Goal: Find specific page/section: Find specific page/section

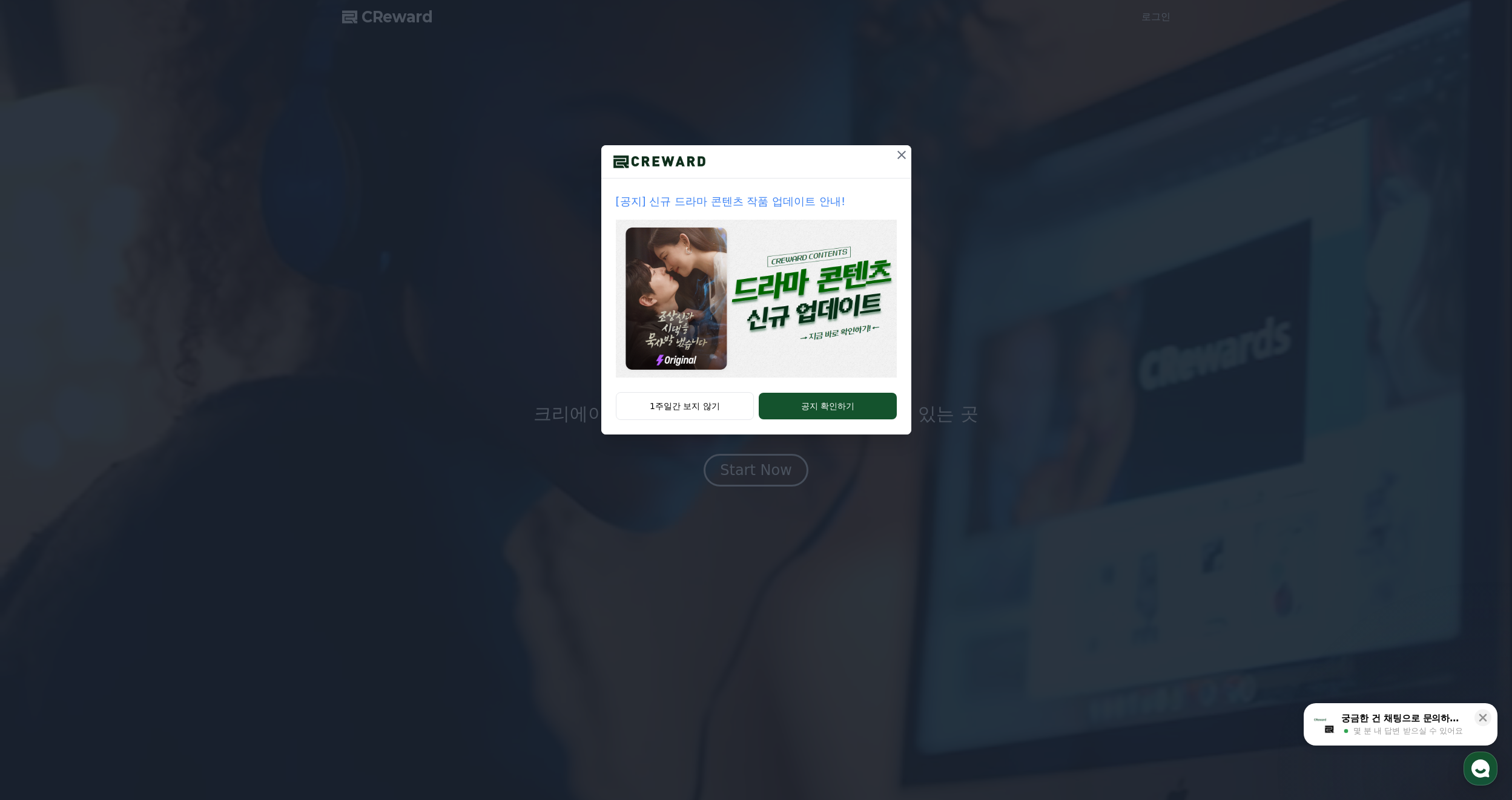
click at [902, 151] on icon at bounding box center [902, 155] width 15 height 15
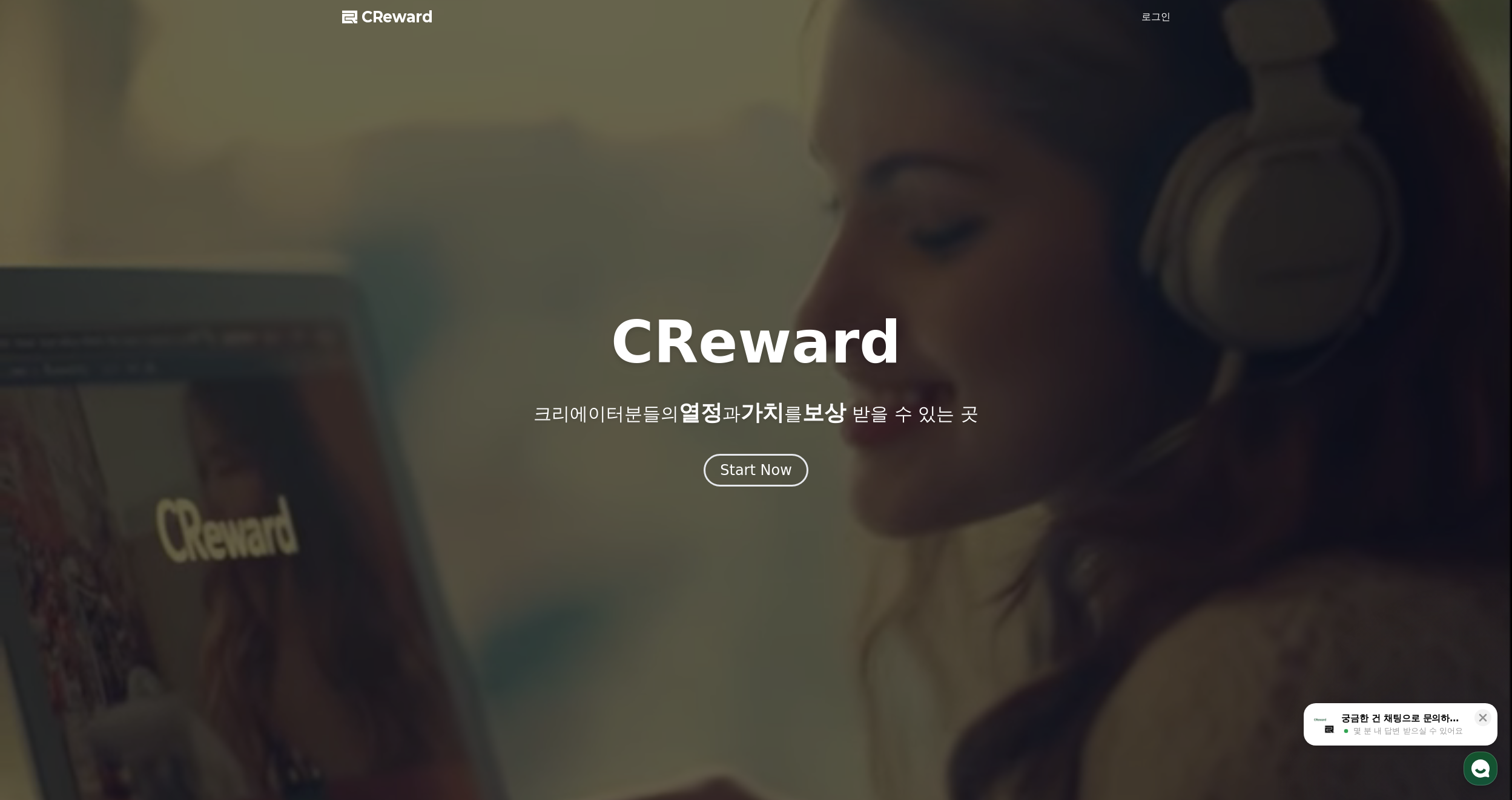
drag, startPoint x: 1485, startPoint y: 721, endPoint x: 1317, endPoint y: 654, distance: 180.9
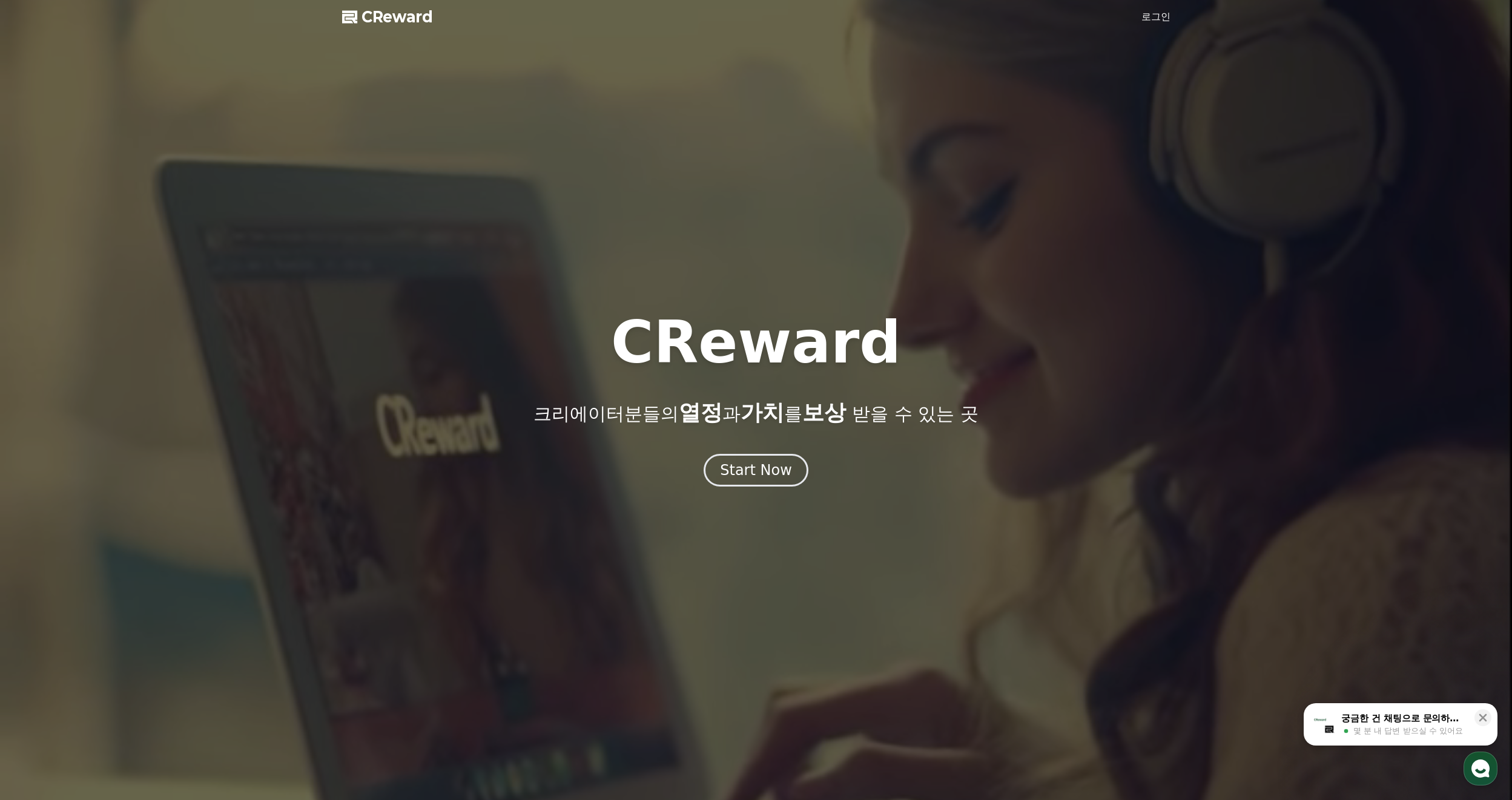
click at [1485, 721] on icon at bounding box center [1483, 718] width 12 height 12
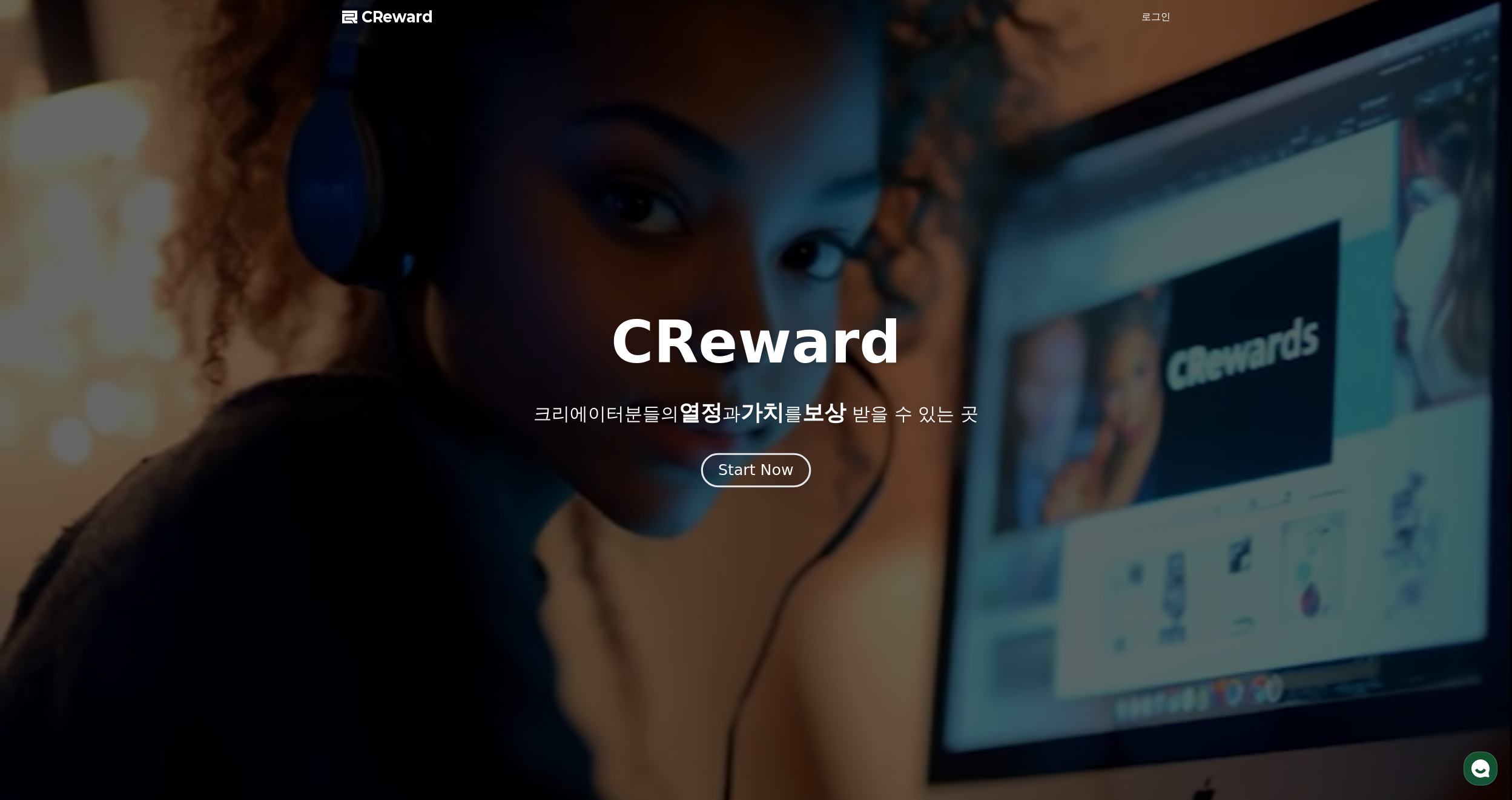
click at [760, 472] on div "Start Now" at bounding box center [755, 470] width 75 height 21
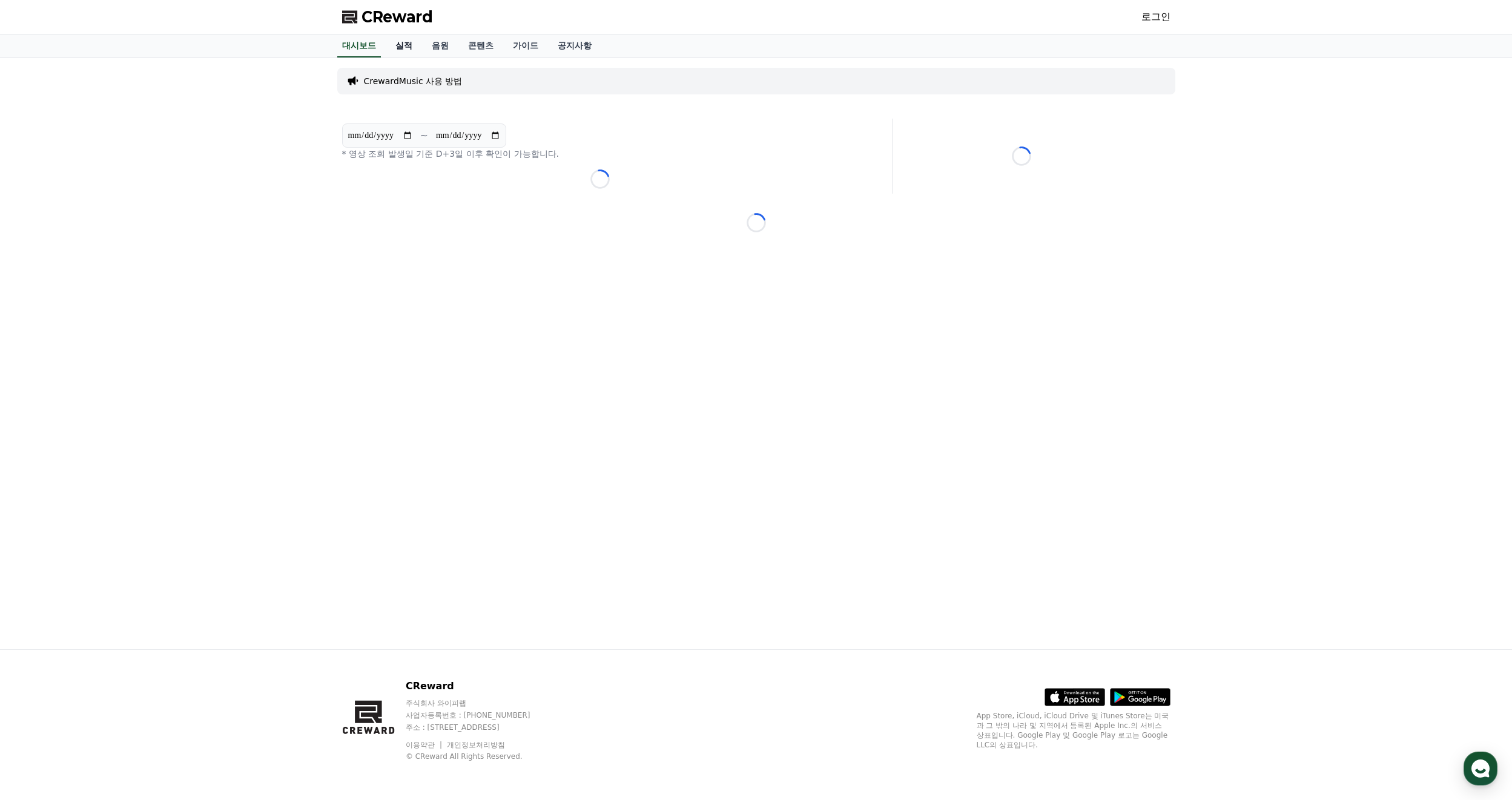
click at [406, 48] on link "실적" at bounding box center [404, 46] width 36 height 23
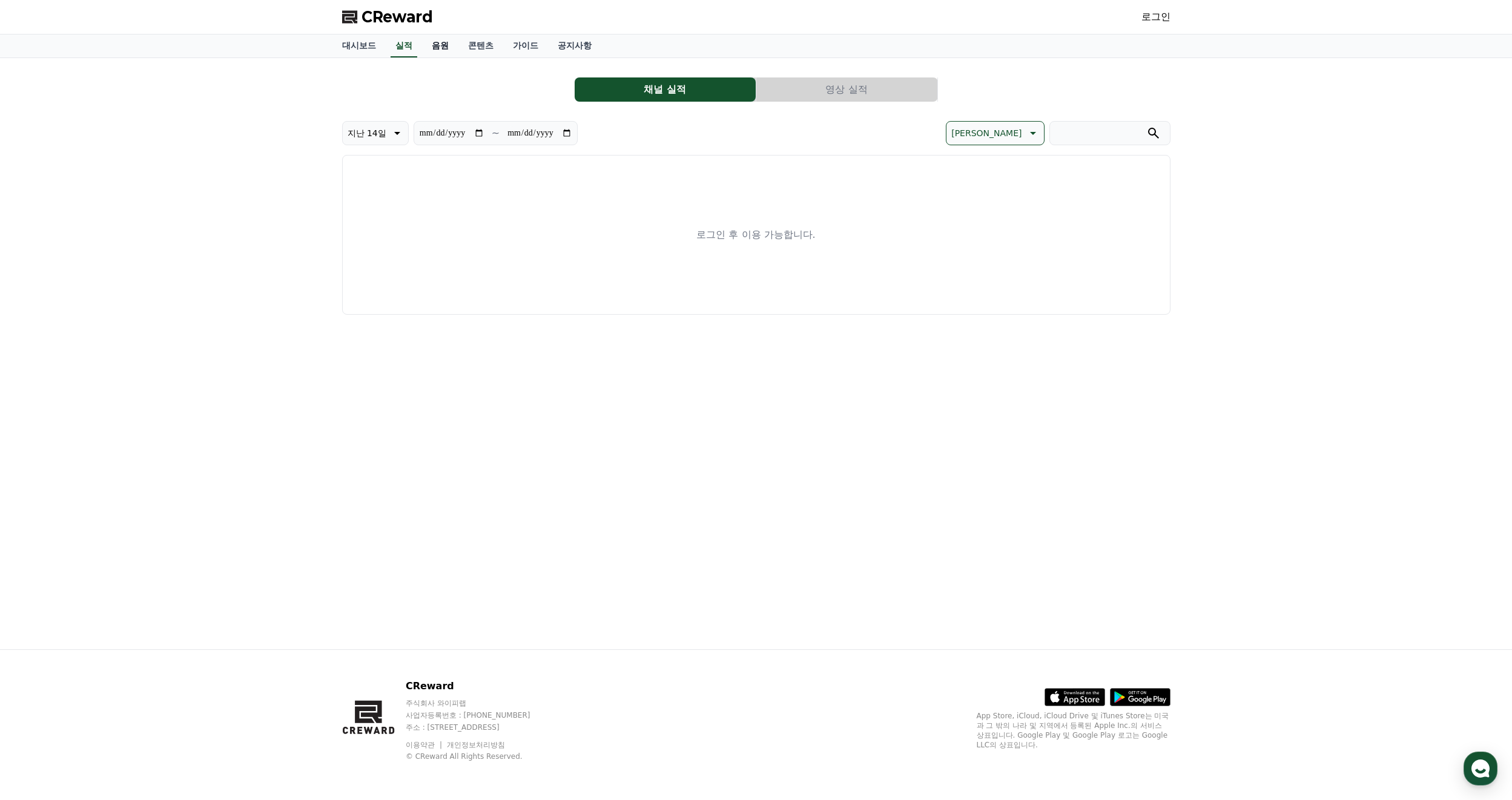
click at [446, 48] on link "음원" at bounding box center [440, 46] width 36 height 23
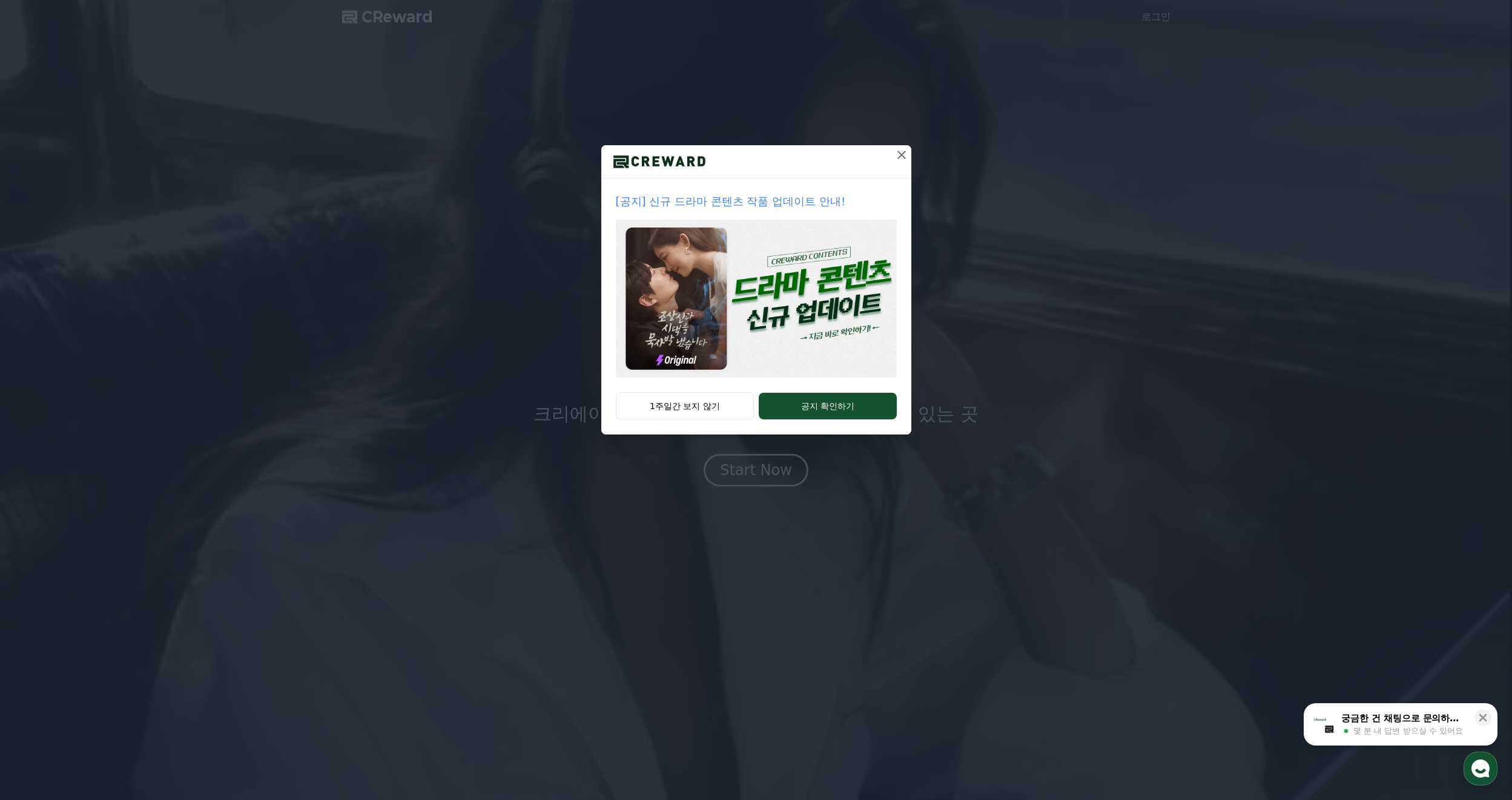
click at [906, 155] on icon at bounding box center [902, 155] width 15 height 15
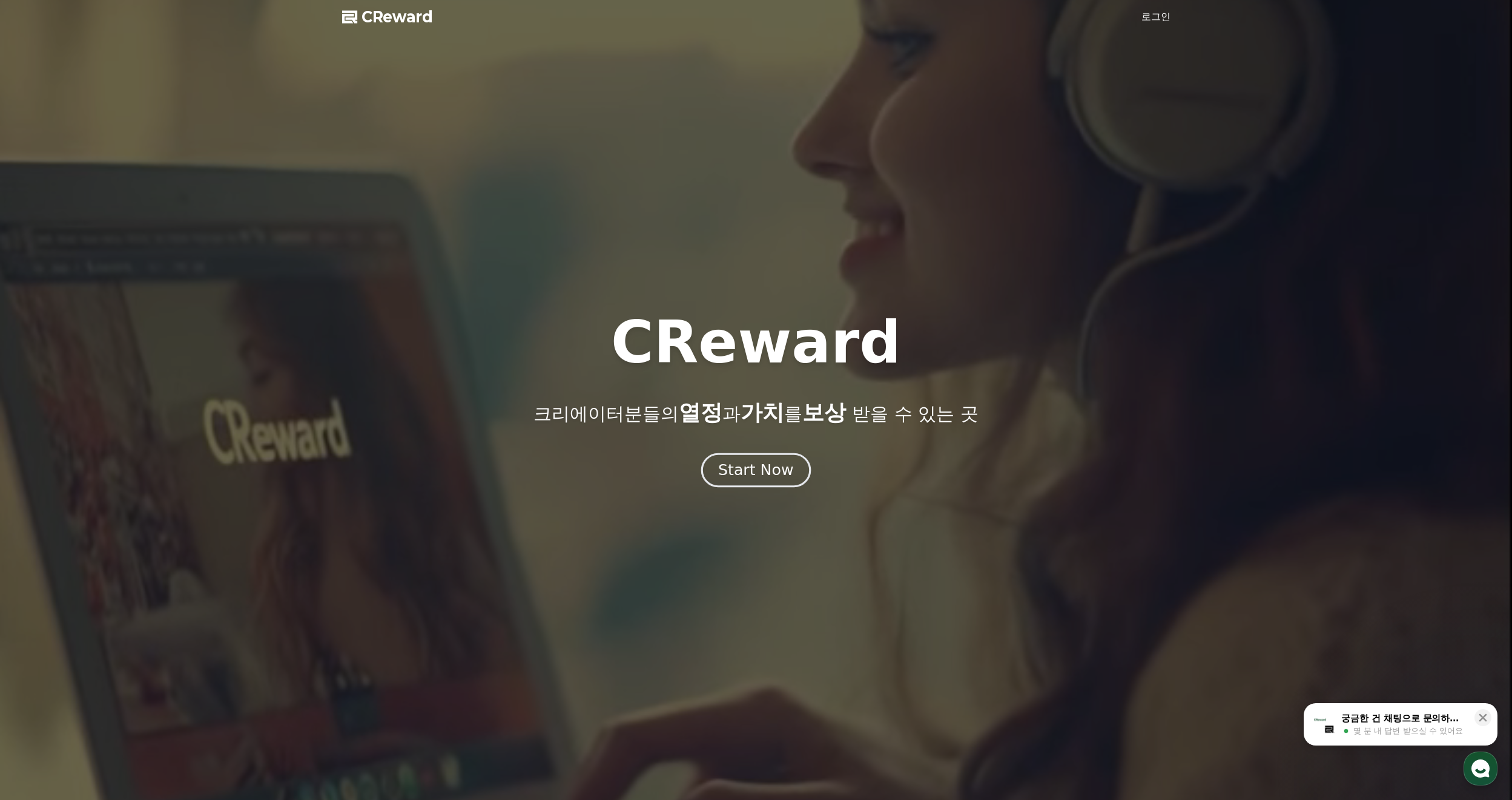
click at [769, 471] on div "Start Now" at bounding box center [755, 470] width 75 height 21
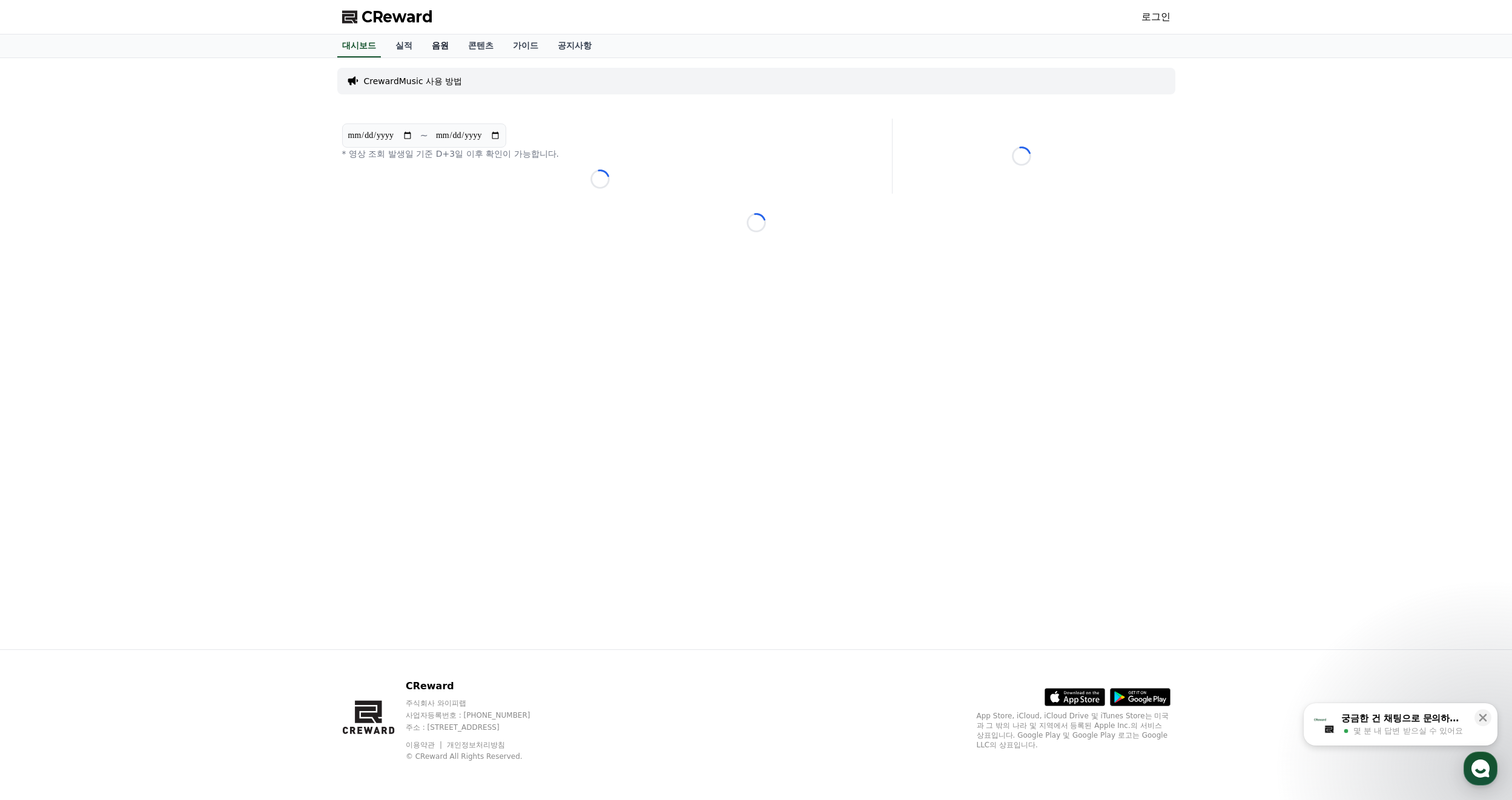
click at [436, 47] on link "음원" at bounding box center [440, 46] width 36 height 23
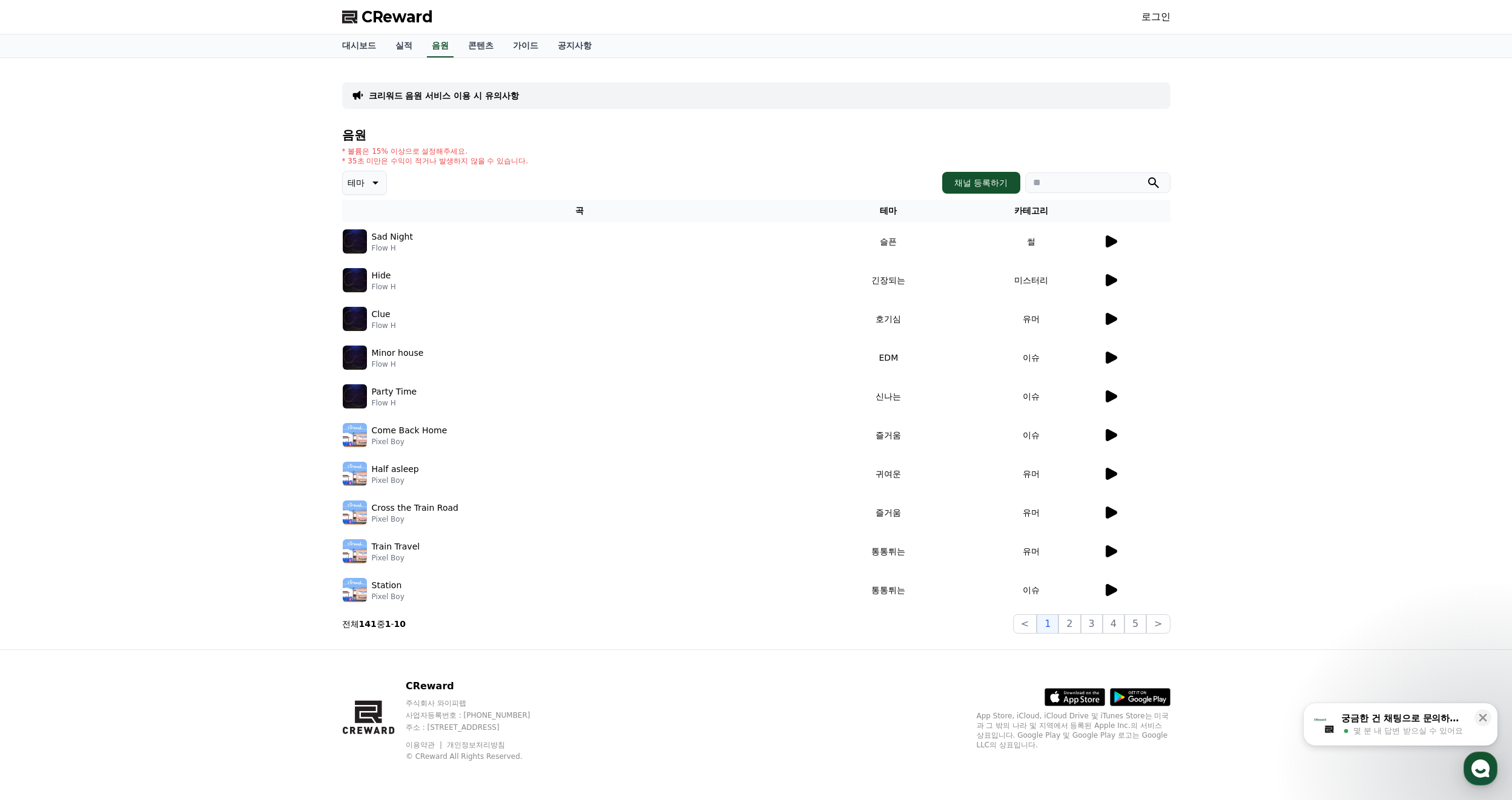
click at [1108, 246] on icon at bounding box center [1111, 241] width 12 height 12
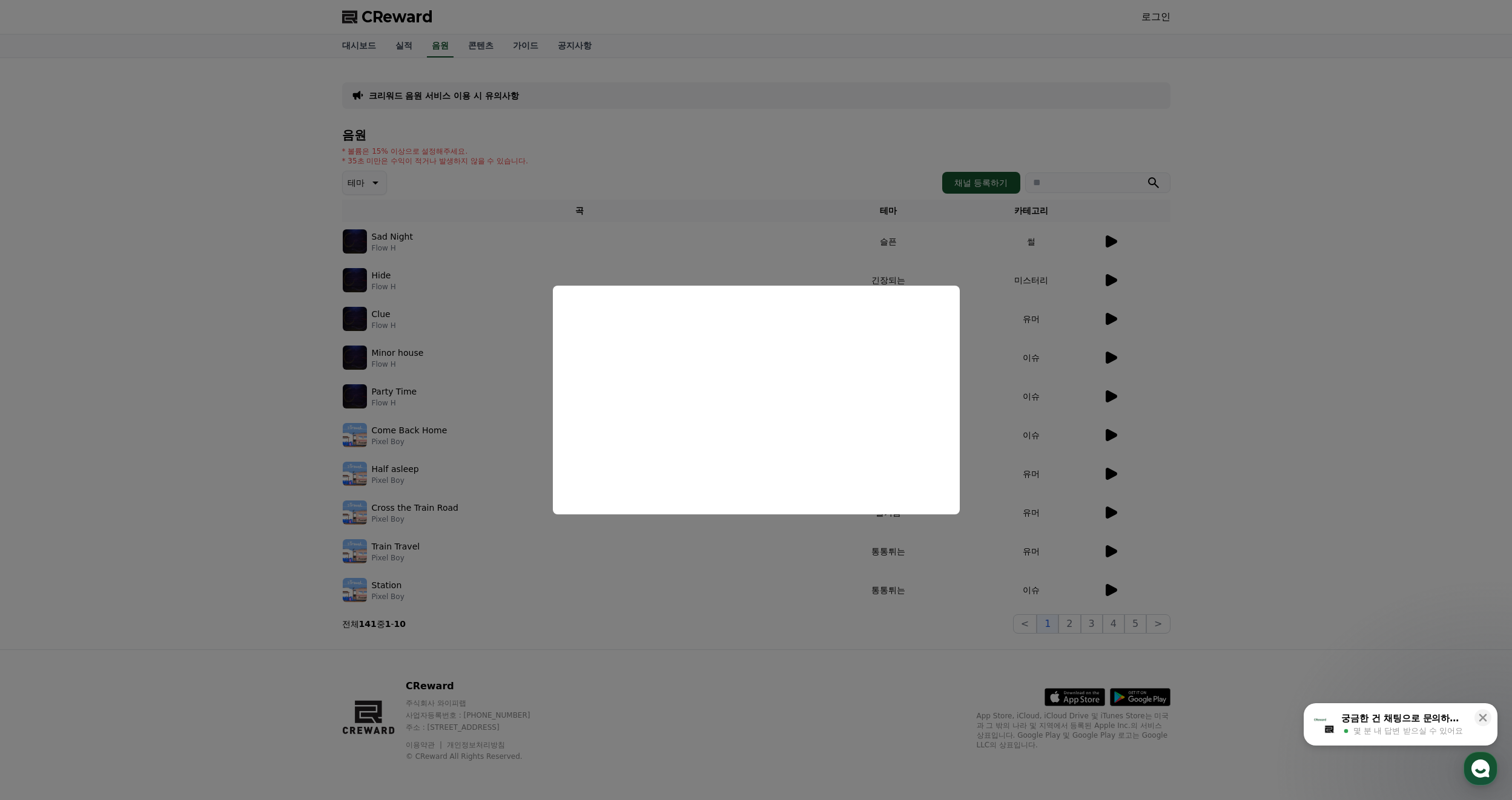
click at [1107, 273] on button "close modal" at bounding box center [756, 400] width 1512 height 800
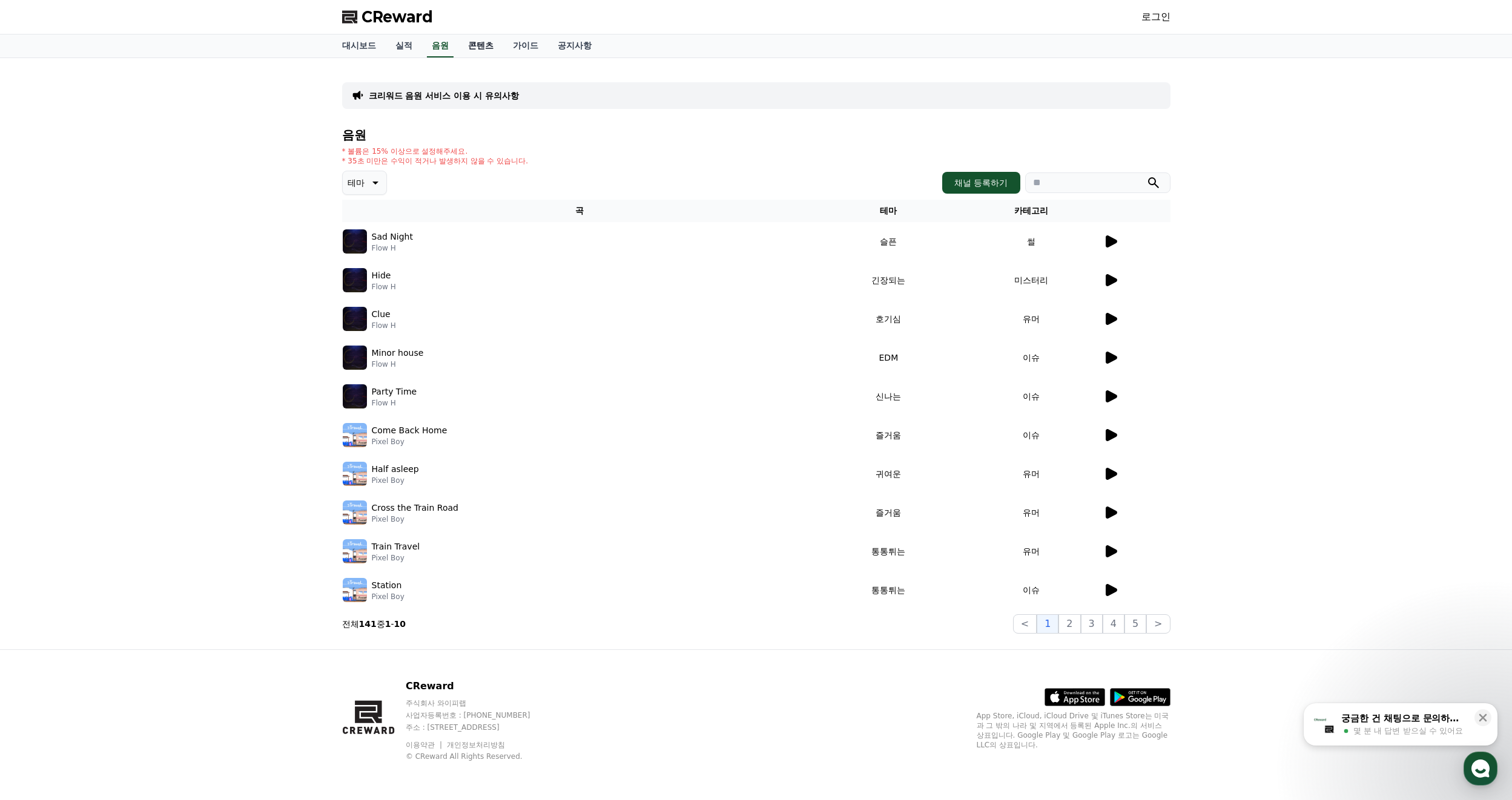
click at [481, 45] on link "콘텐츠" at bounding box center [481, 46] width 45 height 23
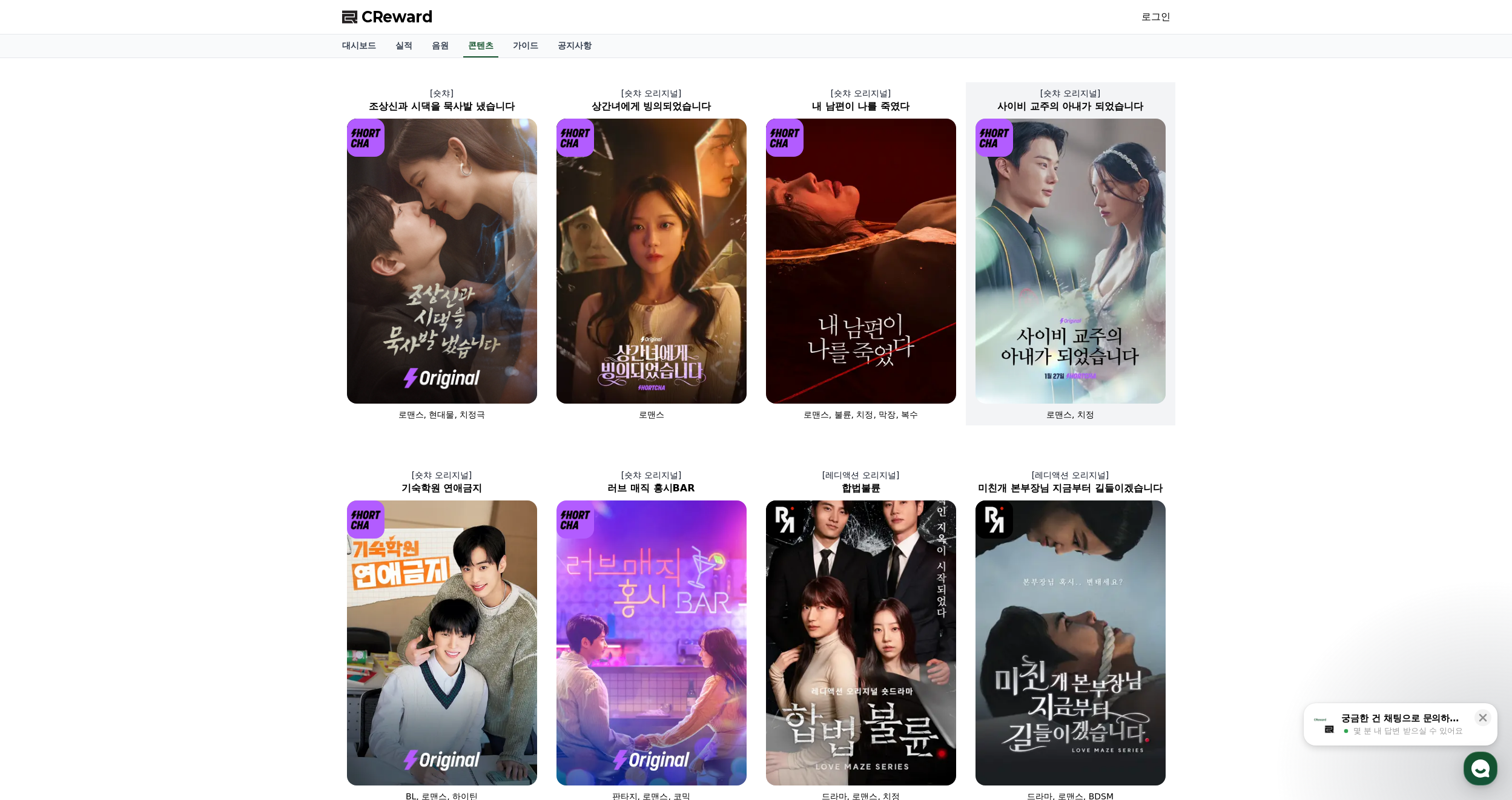
click at [1039, 262] on img at bounding box center [1070, 261] width 190 height 285
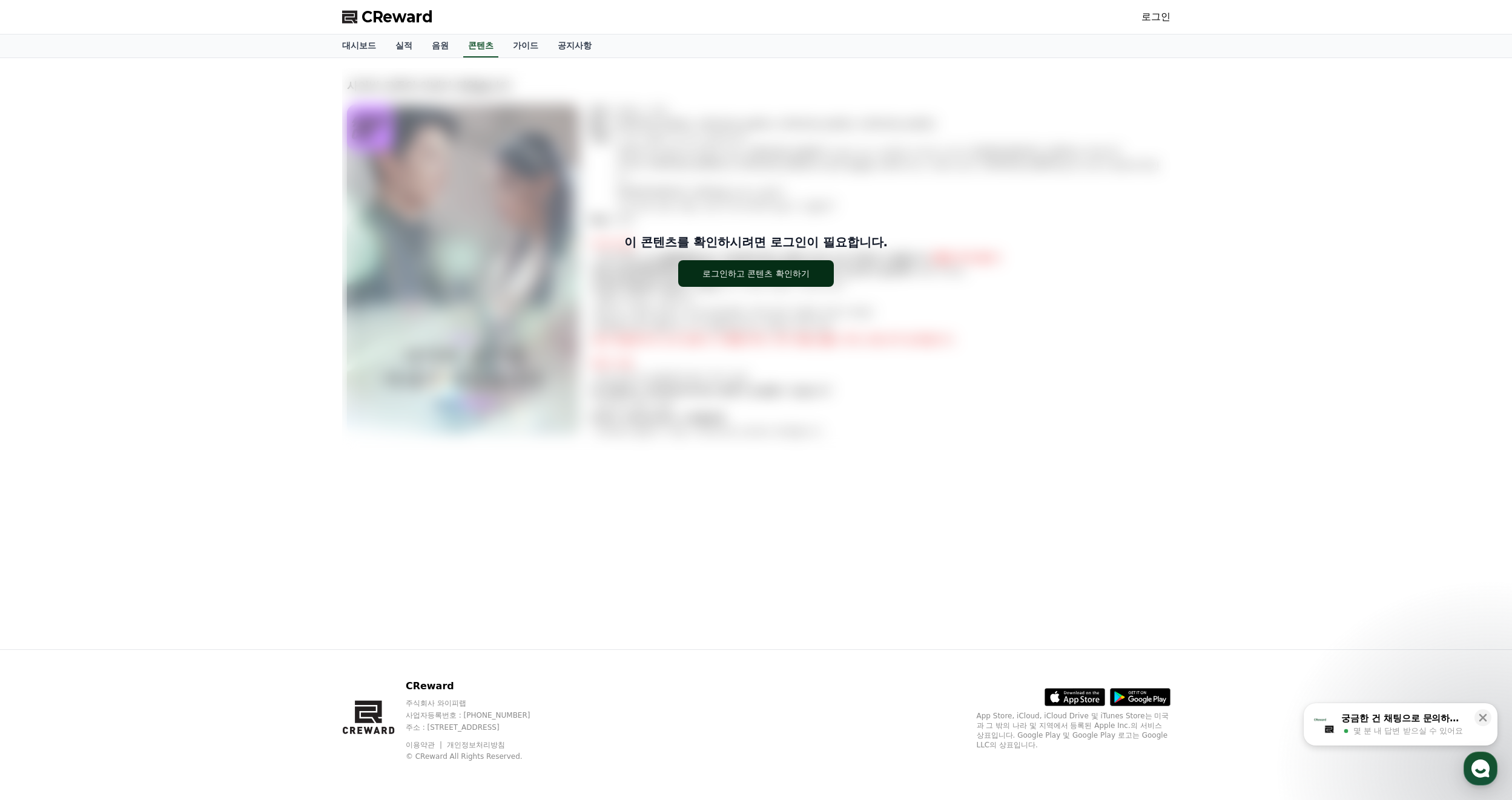
click at [809, 281] on button "로그인하고 콘텐츠 확인하기" at bounding box center [756, 274] width 155 height 27
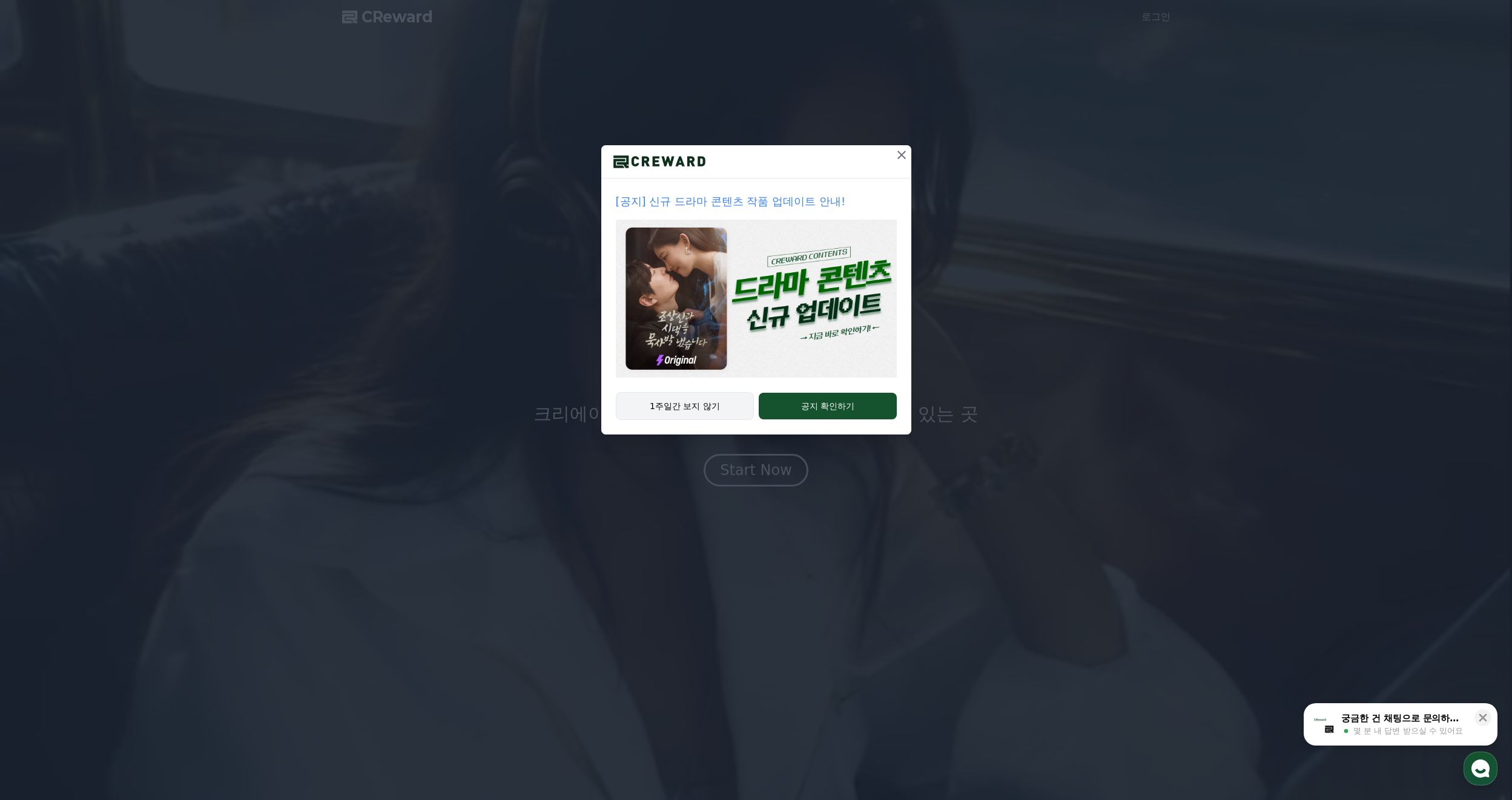
click at [678, 402] on button "1주일간 보지 않기" at bounding box center [685, 406] width 139 height 28
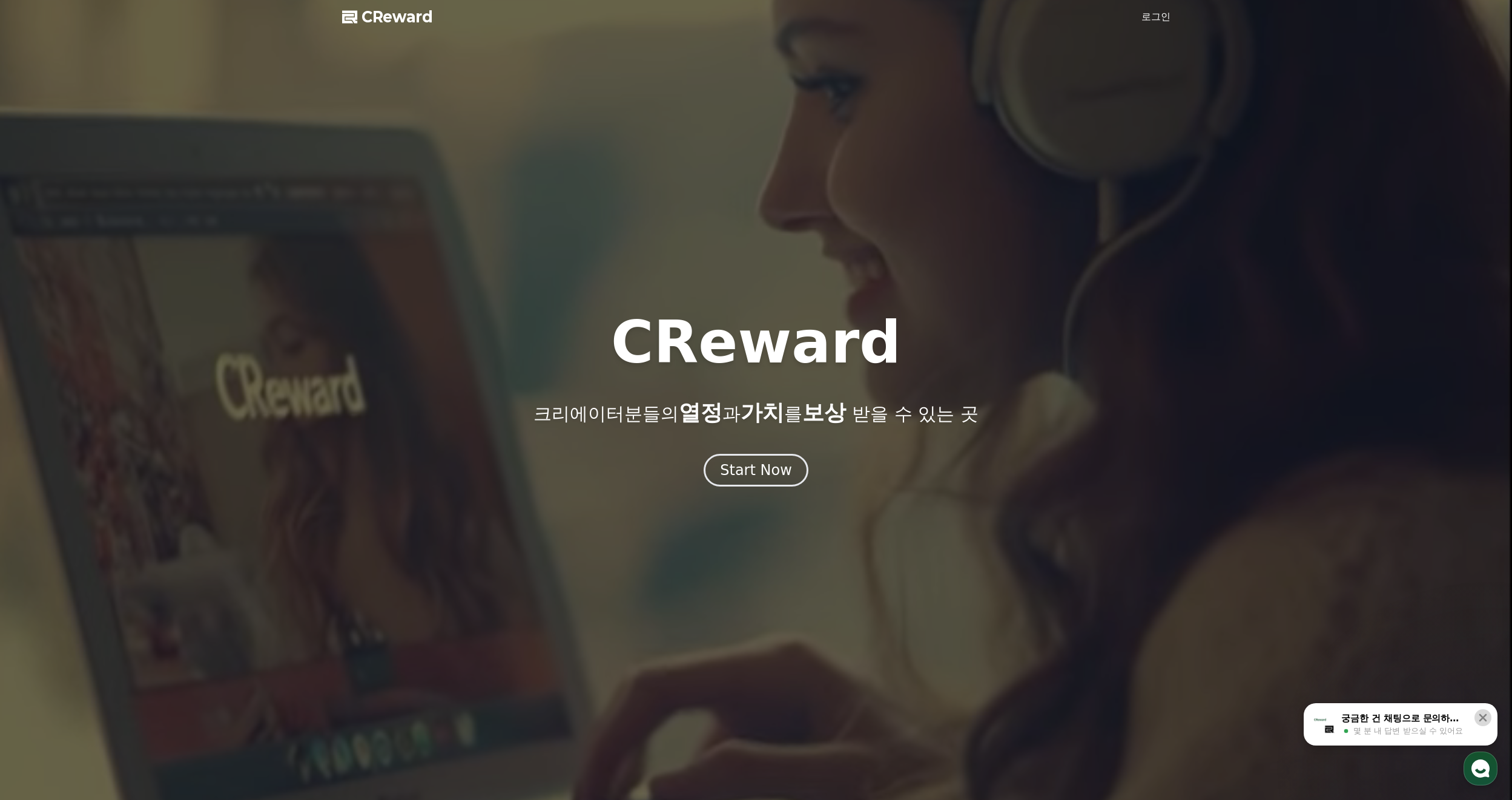
click at [1487, 716] on icon at bounding box center [1483, 718] width 12 height 12
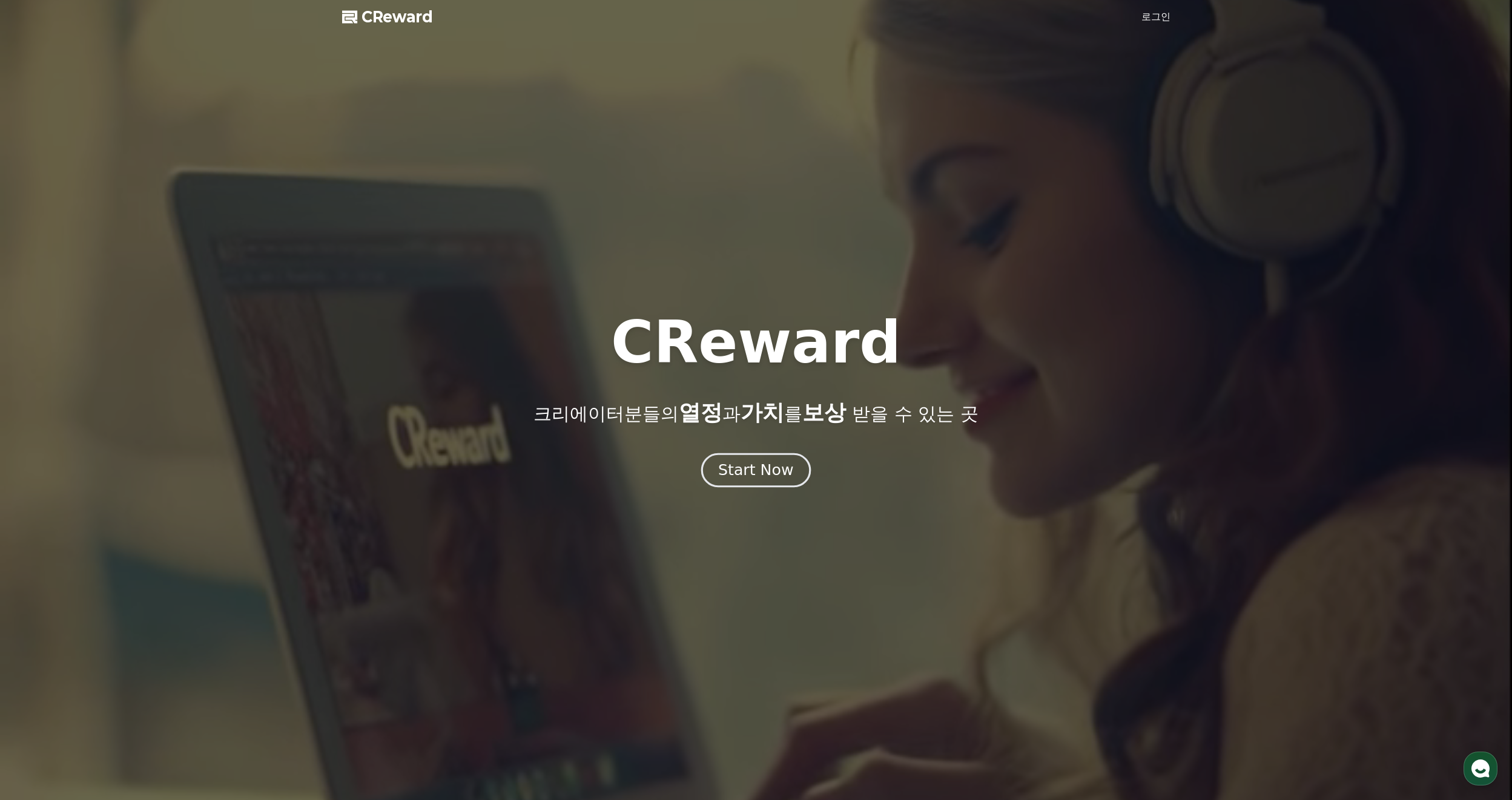
click at [752, 472] on div "Start Now" at bounding box center [755, 470] width 75 height 21
